Goal: Transaction & Acquisition: Purchase product/service

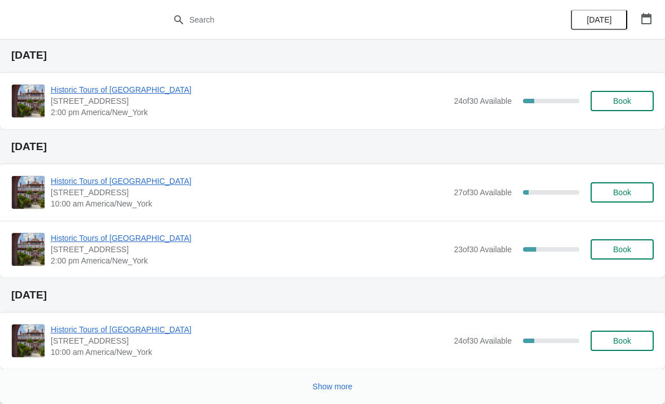
scroll to position [716, 0]
click at [345, 378] on button "Show more" at bounding box center [332, 386] width 49 height 20
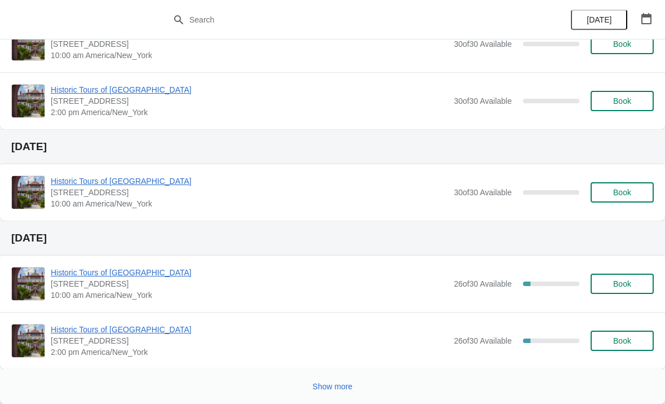
scroll to position [1902, 0]
click at [344, 387] on span "Show more" at bounding box center [333, 386] width 40 height 9
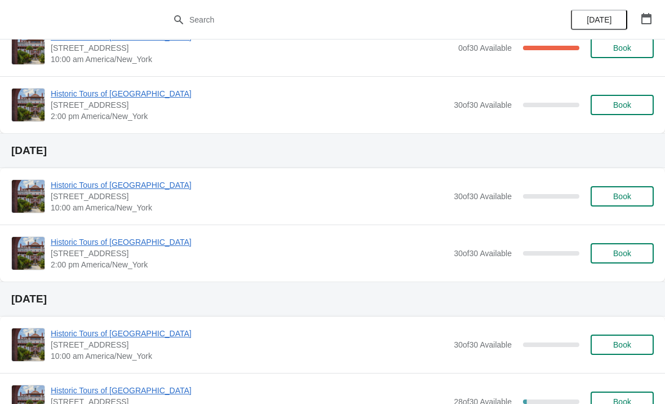
scroll to position [2437, 0]
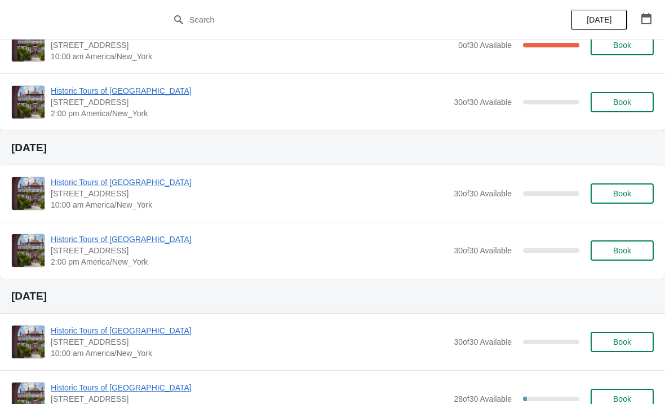
click at [622, 189] on span "Book" at bounding box center [622, 193] width 18 height 9
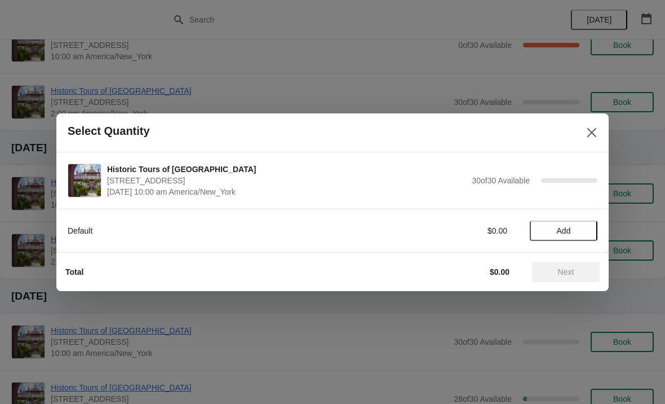
click at [573, 228] on span "Add" at bounding box center [563, 230] width 47 height 9
click at [573, 226] on div "1" at bounding box center [564, 230] width 68 height 12
click at [591, 227] on div "1" at bounding box center [564, 230] width 68 height 12
click at [588, 226] on icon at bounding box center [583, 230] width 12 height 12
click at [588, 228] on icon at bounding box center [583, 230] width 12 height 12
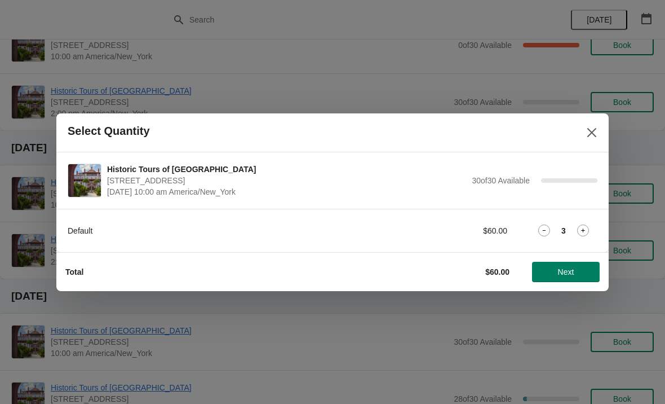
click at [590, 272] on span "Next" at bounding box center [566, 271] width 50 height 9
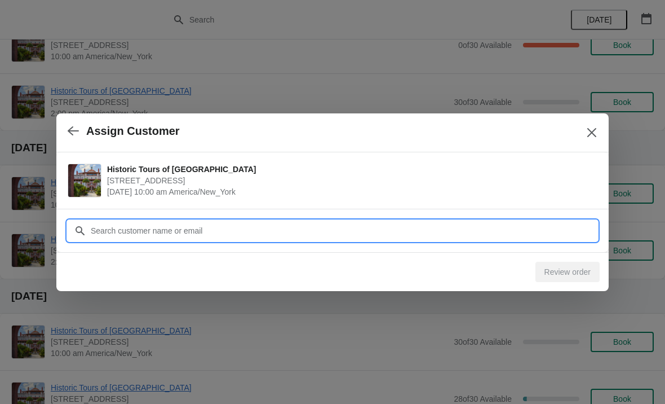
click at [455, 230] on input "Customer" at bounding box center [343, 230] width 507 height 20
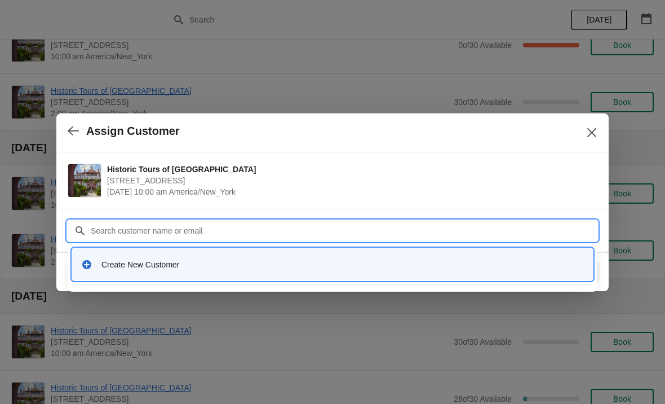
click at [262, 268] on div "Create New Customer" at bounding box center [342, 264] width 483 height 11
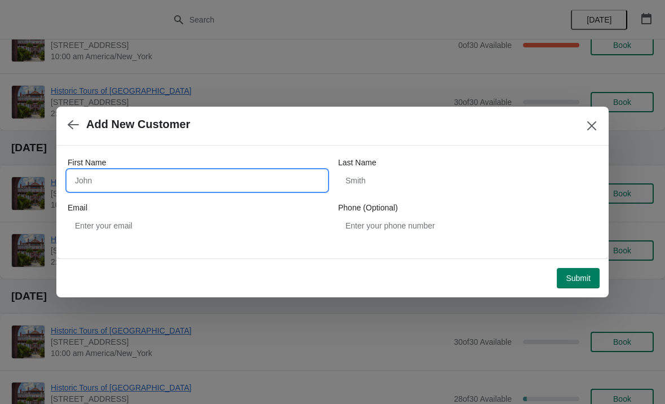
click at [232, 189] on input "First Name" at bounding box center [197, 180] width 259 height 20
type input "[PERSON_NAME]"
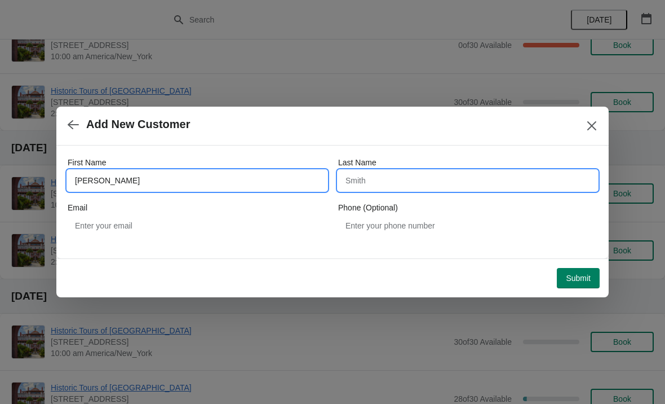
click at [400, 181] on input "Last Name" at bounding box center [467, 180] width 259 height 20
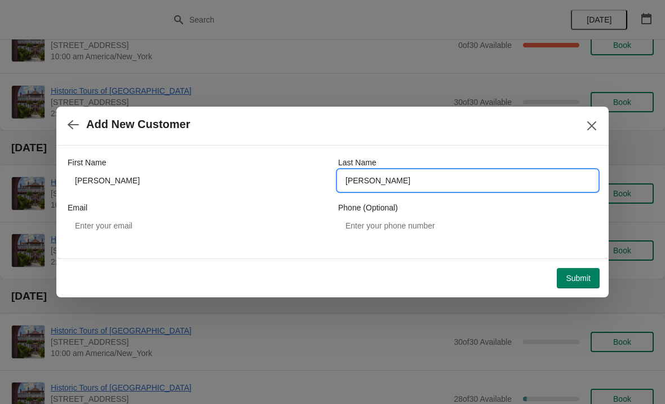
type input "[PERSON_NAME]"
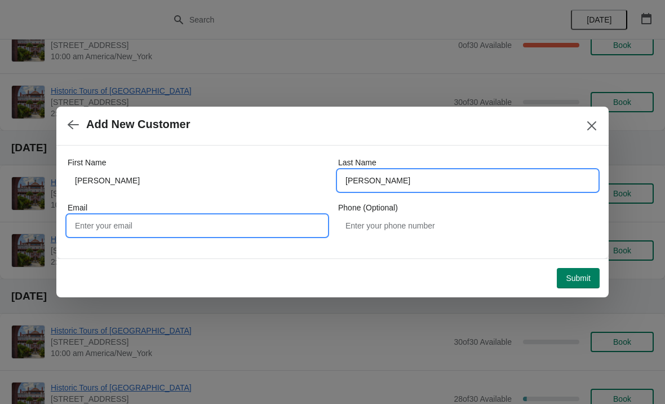
click at [236, 227] on input "Email" at bounding box center [197, 225] width 259 height 20
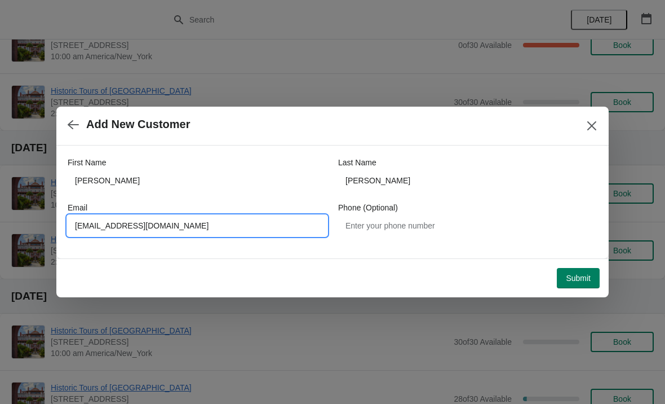
type input "[EMAIL_ADDRESS][DOMAIN_NAME]"
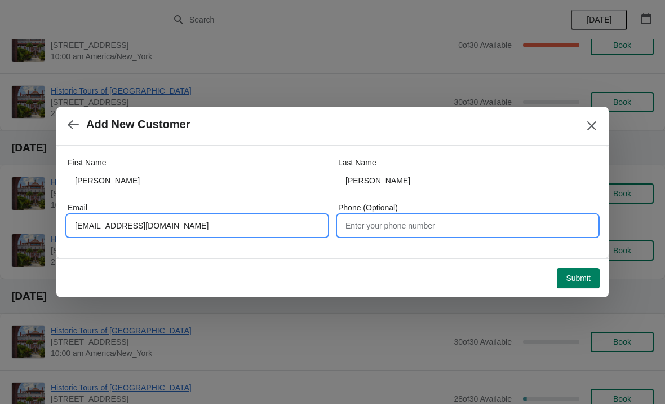
click at [461, 227] on input "Phone (Optional)" at bounding box center [467, 225] width 259 height 20
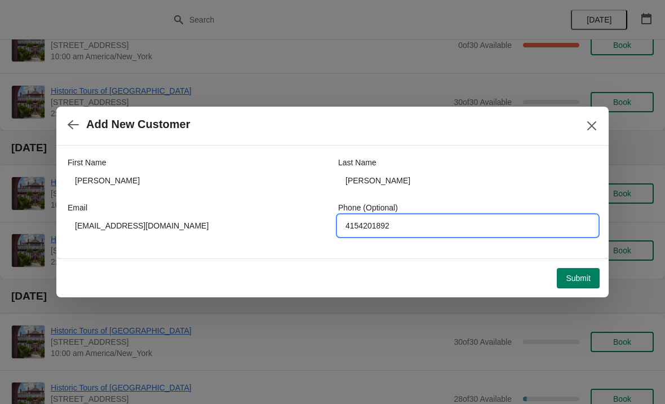
type input "4154201892"
click at [567, 287] on button "Submit" at bounding box center [578, 278] width 43 height 20
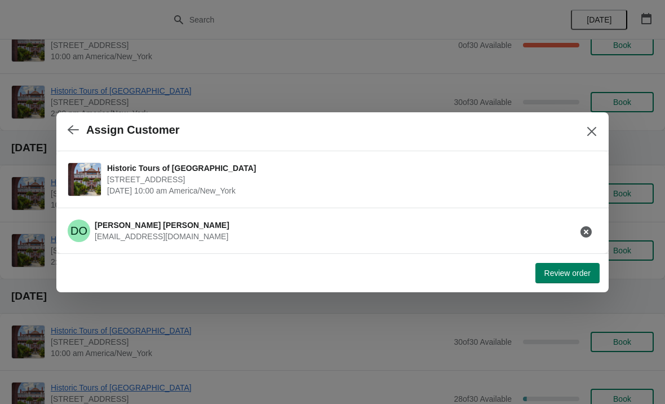
click at [584, 275] on span "Review order" at bounding box center [568, 272] width 46 height 9
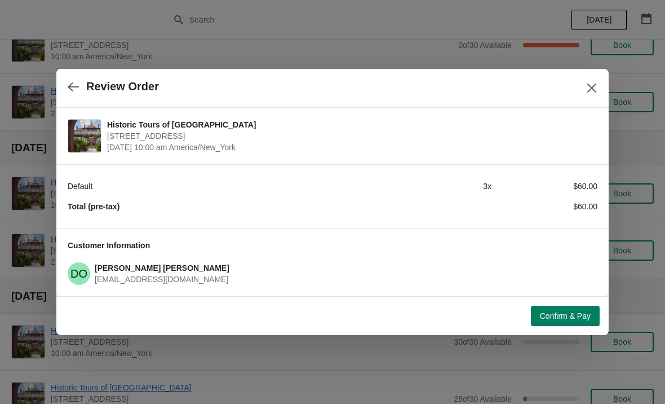
click at [593, 315] on button "Confirm & Pay" at bounding box center [565, 316] width 69 height 20
